Goal: Information Seeking & Learning: Learn about a topic

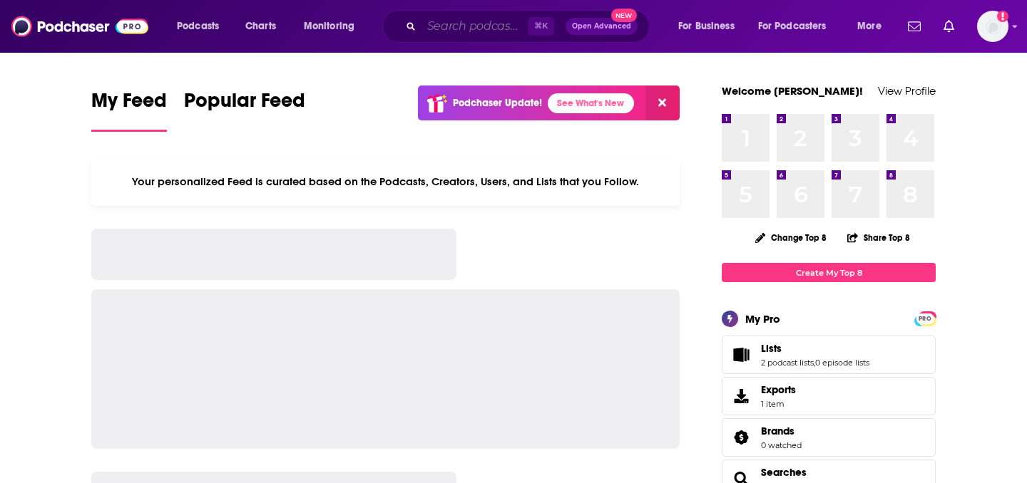
click at [444, 27] on input "Search podcasts, credits, & more..." at bounding box center [474, 26] width 106 height 23
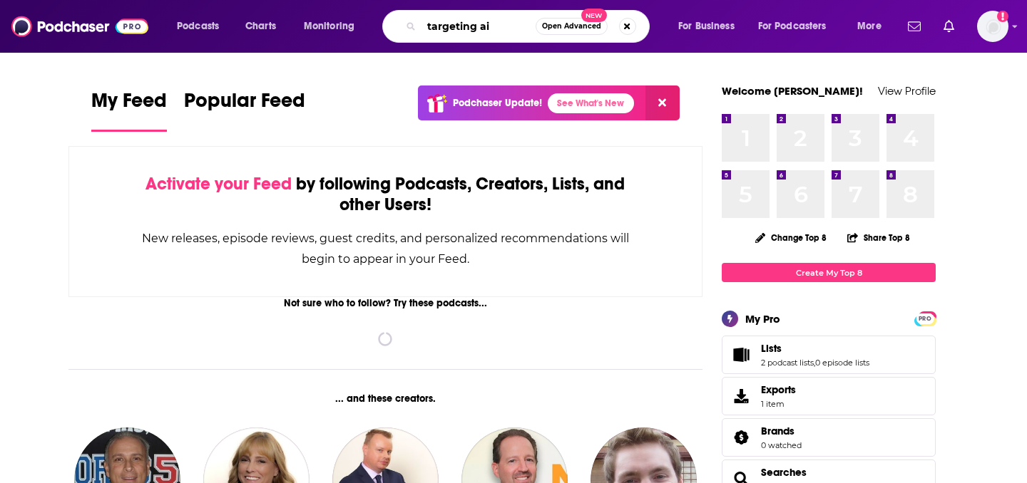
type input "targeting ai"
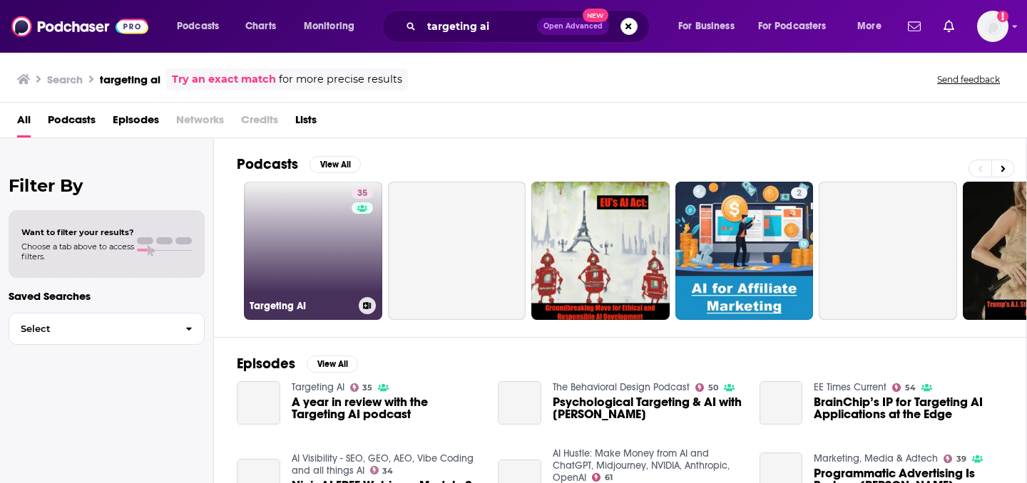
click at [287, 245] on link "35 Targeting AI" at bounding box center [313, 251] width 138 height 138
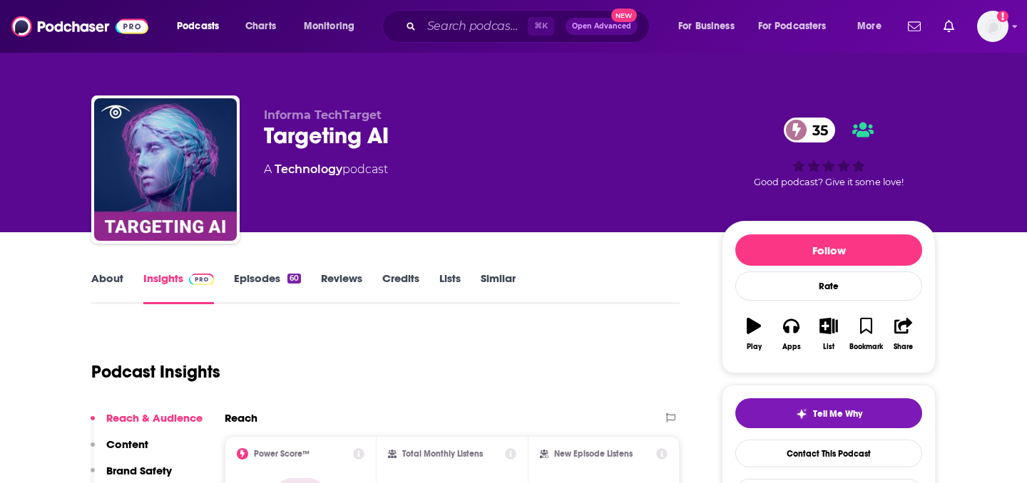
click at [245, 279] on link "Episodes 60" at bounding box center [267, 288] width 67 height 33
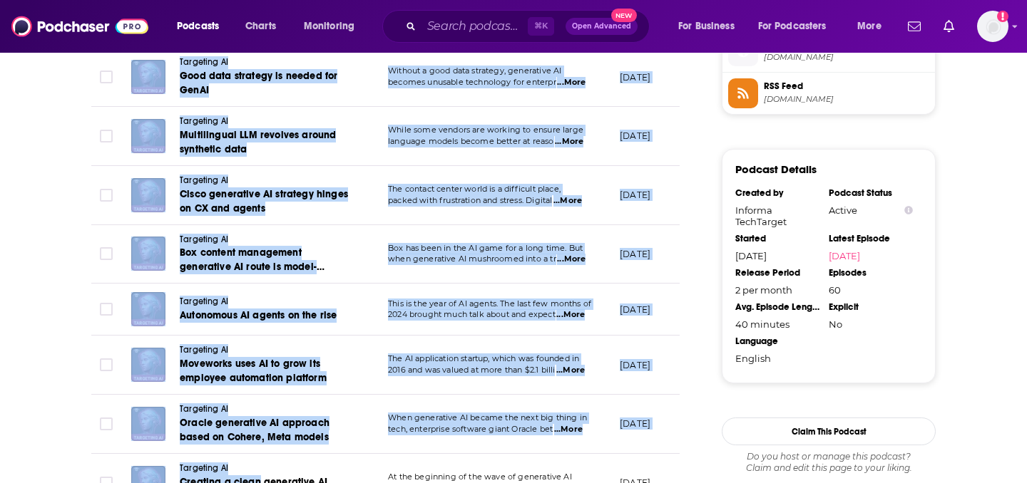
scroll to position [1658, 0]
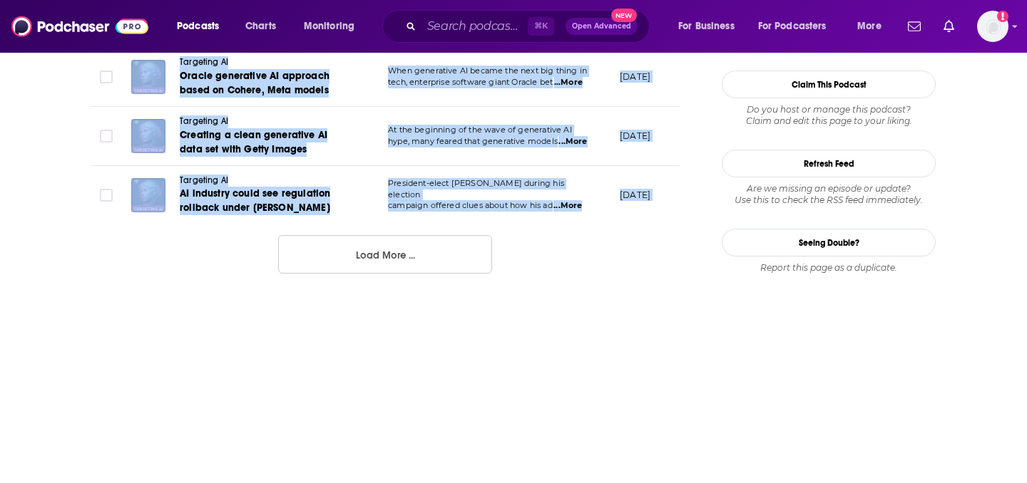
drag, startPoint x: 174, startPoint y: 207, endPoint x: 320, endPoint y: 258, distance: 154.9
click at [317, 258] on button "Load More ..." at bounding box center [385, 254] width 214 height 39
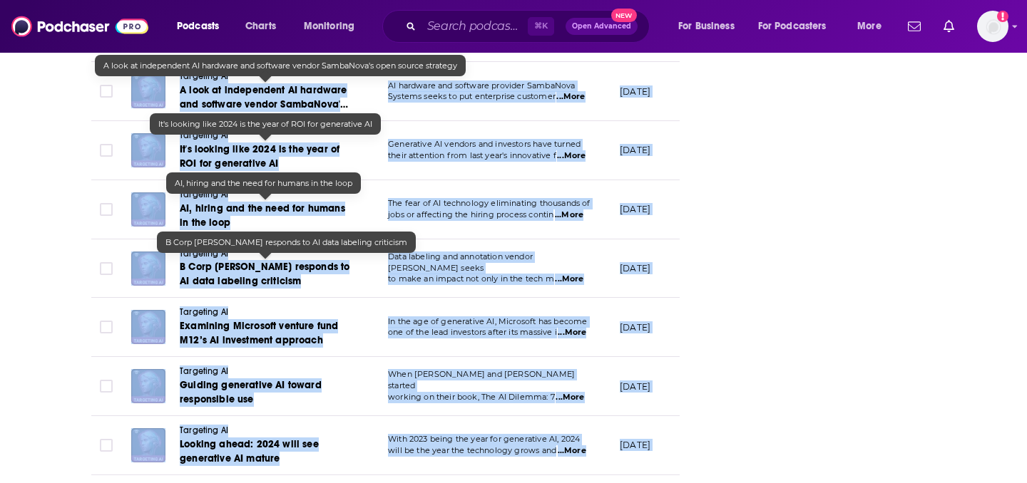
scroll to position [2944, 0]
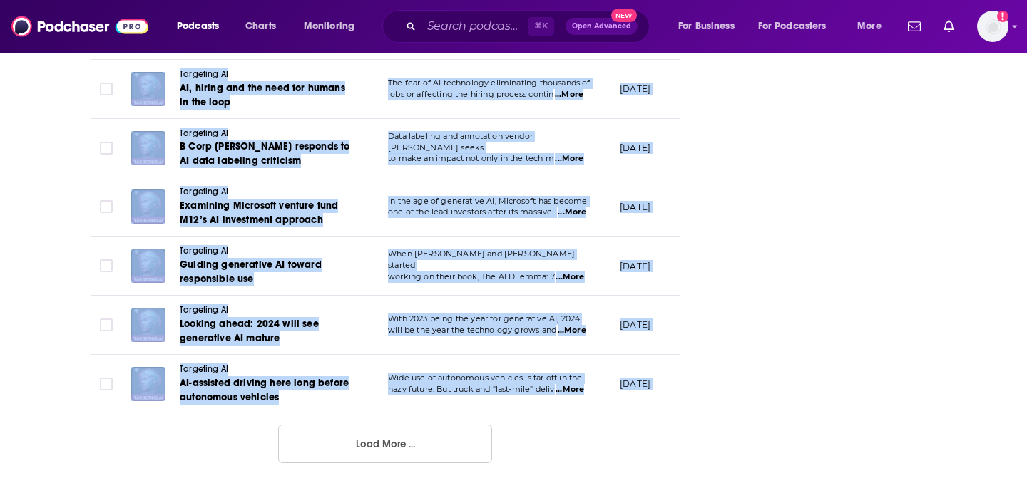
click at [414, 431] on button "Load More ..." at bounding box center [385, 444] width 214 height 39
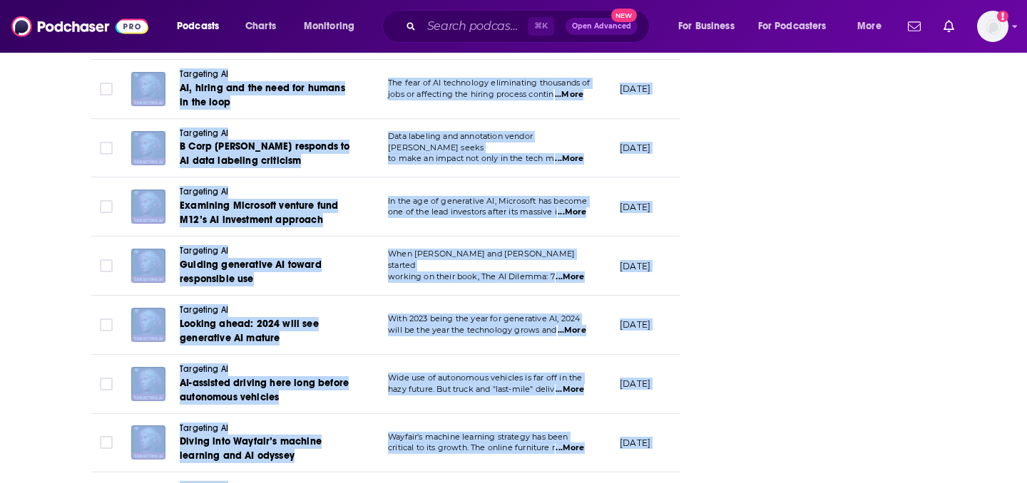
scroll to position [3454, 0]
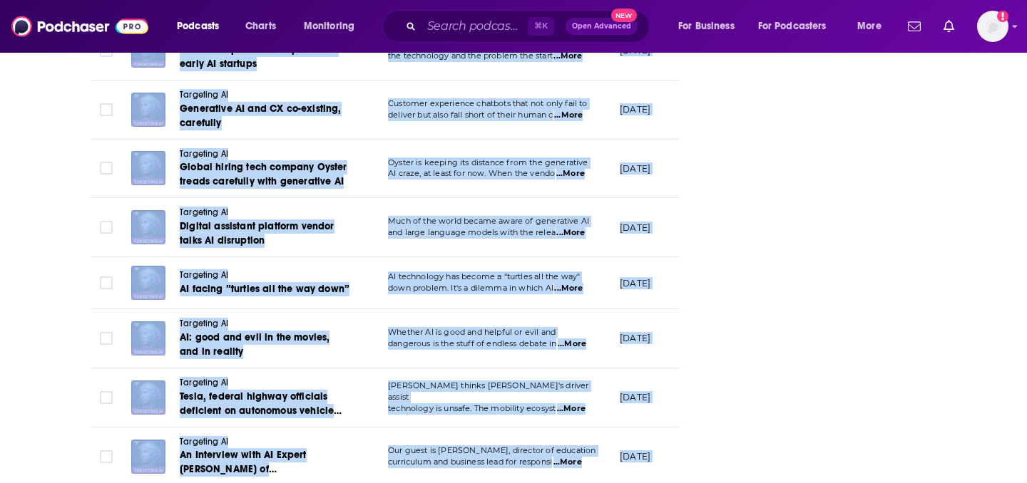
copy div "Loremipsu DO Sitamet Con adipi el SedDO ei t inc utl Et dol ma ali enimadm veni…"
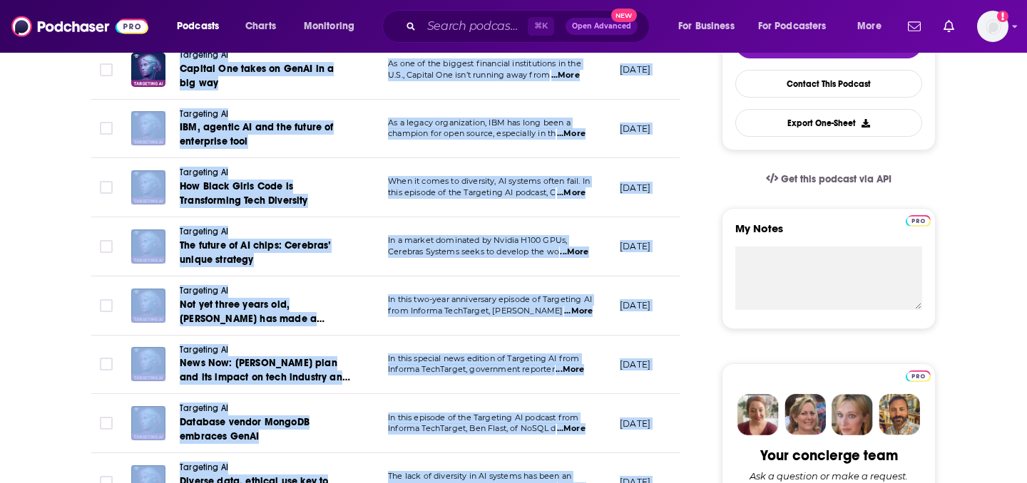
scroll to position [103, 0]
